Goal: Information Seeking & Learning: Learn about a topic

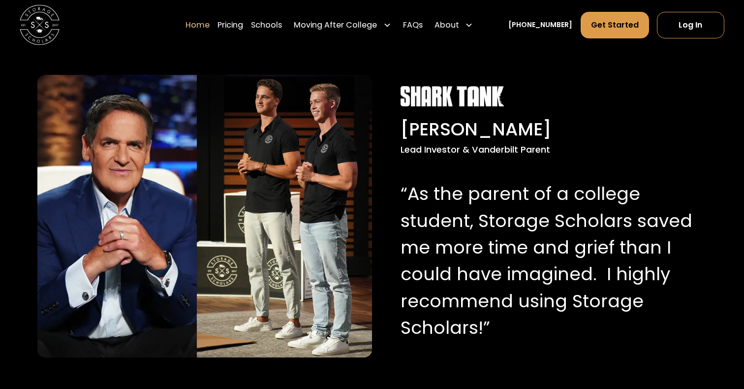
scroll to position [965, 0]
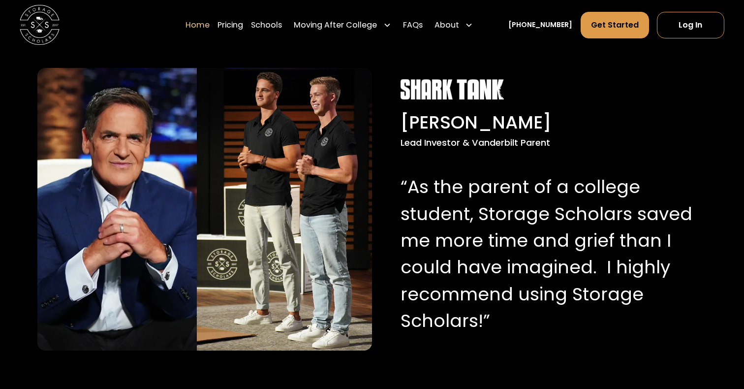
click at [454, 143] on div "Lead Investor & Vanderbilt Parent" at bounding box center [547, 142] width 293 height 13
click at [412, 193] on p "“As the parent of a college student, Storage Scholars saved me more time and gr…" at bounding box center [547, 254] width 293 height 160
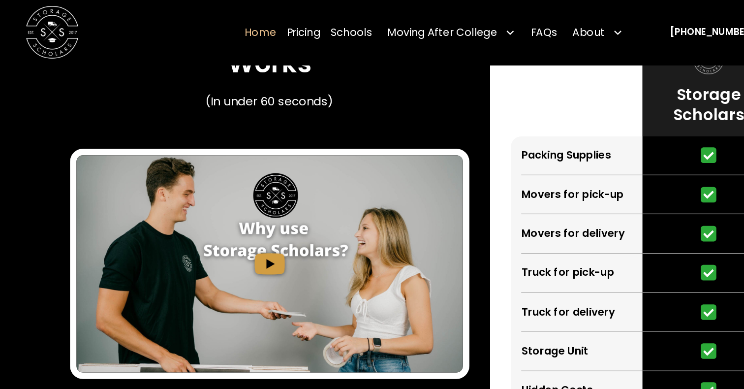
scroll to position [1861, 0]
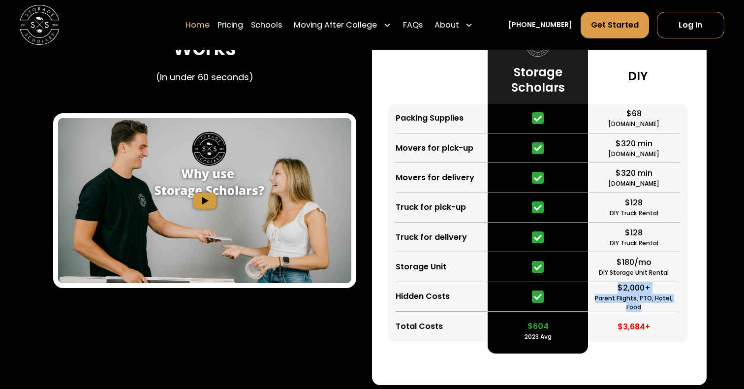
drag, startPoint x: 613, startPoint y: 288, endPoint x: 680, endPoint y: 302, distance: 69.3
click at [680, 302] on div "$68 [DOMAIN_NAME] $320 min [DOMAIN_NAME] $320 min [DOMAIN_NAME] $128 DIY Truck …" at bounding box center [638, 223] width 100 height 238
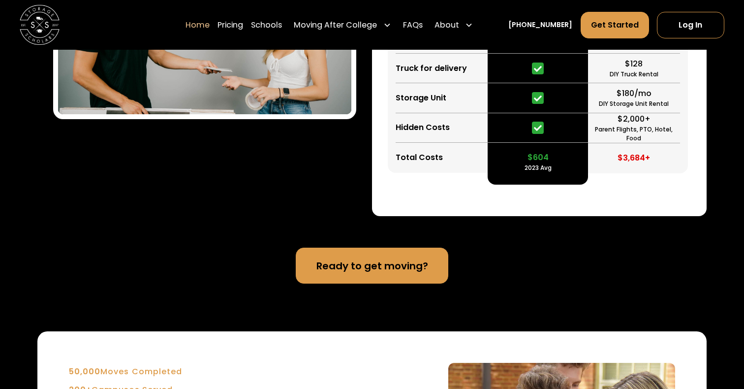
scroll to position [1932, 0]
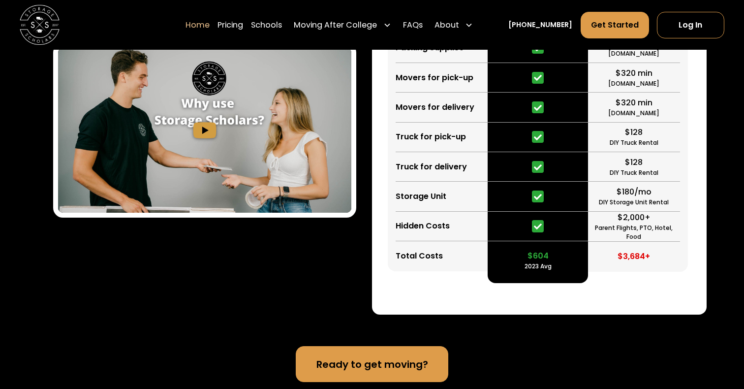
click at [544, 268] on div "2023 Avg" at bounding box center [538, 266] width 27 height 9
click at [557, 268] on div "$604 2023 Avg" at bounding box center [538, 256] width 100 height 30
drag, startPoint x: 557, startPoint y: 268, endPoint x: 526, endPoint y: 257, distance: 32.8
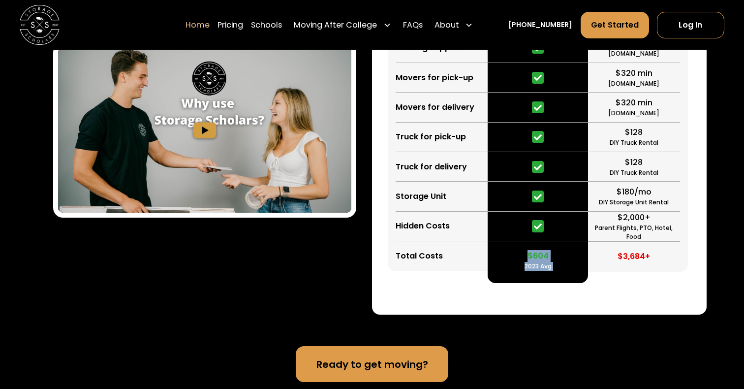
click at [526, 257] on div "$604 2023 Avg" at bounding box center [538, 256] width 100 height 30
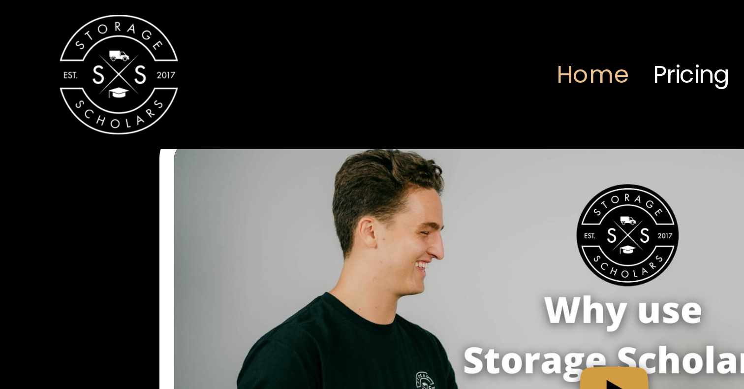
click at [587, 272] on div "Storage Scholars $604 2023 Avg" at bounding box center [538, 118] width 100 height 329
click at [536, 258] on div "$604" at bounding box center [537, 256] width 21 height 12
click at [550, 276] on div "Storage Scholars $604 2023 Avg" at bounding box center [538, 118] width 100 height 329
